Goal: Navigation & Orientation: Find specific page/section

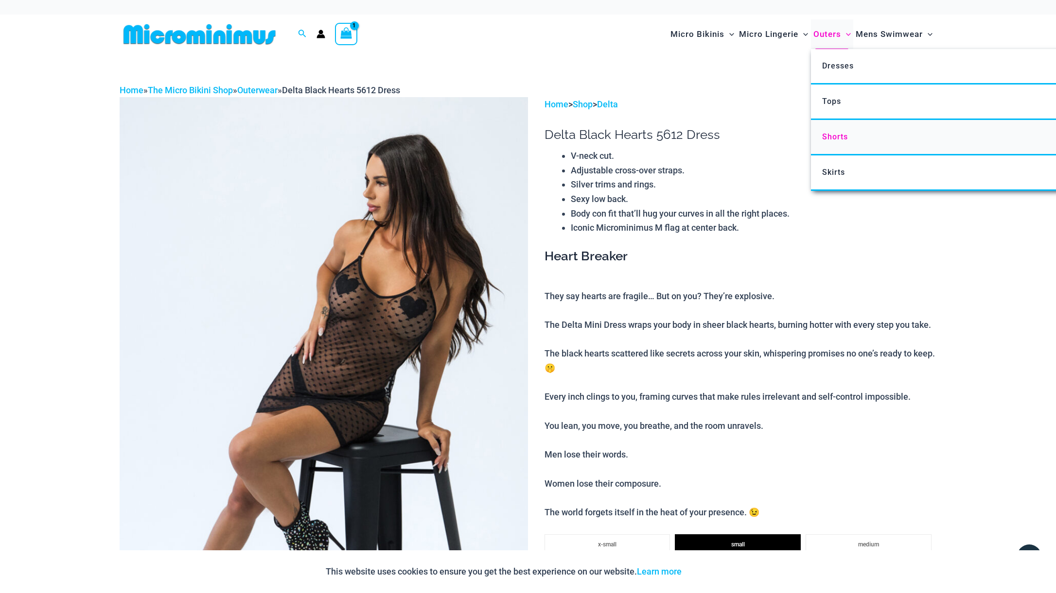
click at [836, 136] on span "Shorts" at bounding box center [835, 136] width 26 height 9
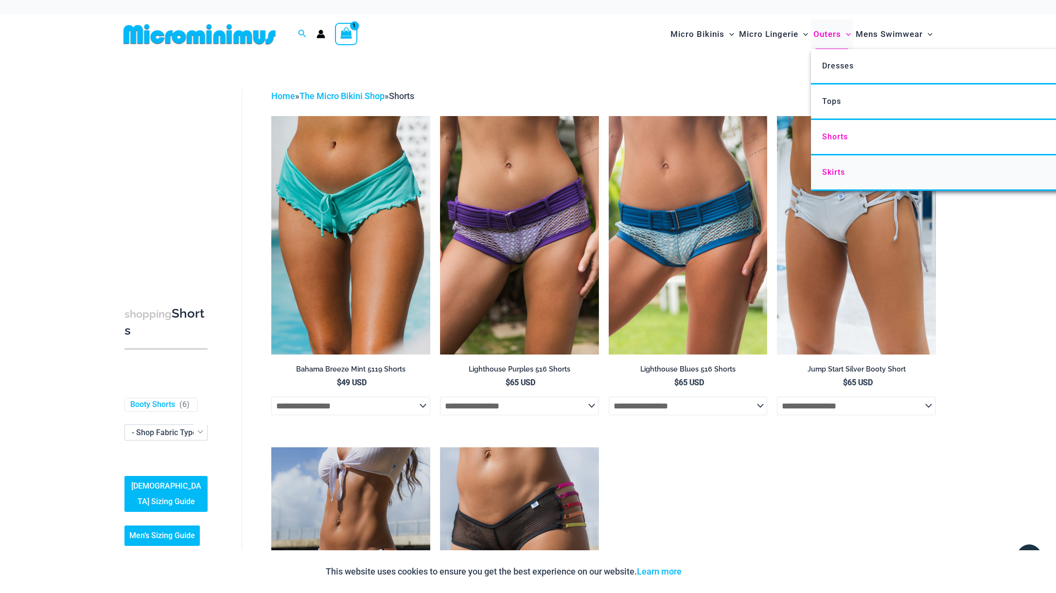
click at [825, 167] on link "Skirts" at bounding box center [955, 173] width 289 height 35
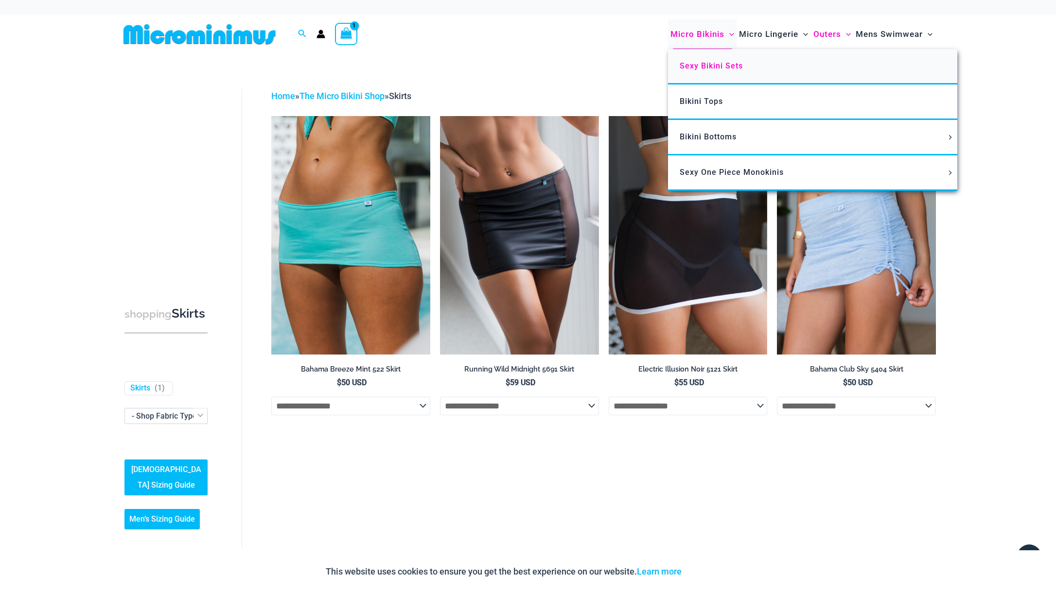
click at [696, 67] on span "Sexy Bikini Sets" at bounding box center [710, 65] width 63 height 9
